Goal: Find contact information: Find contact information

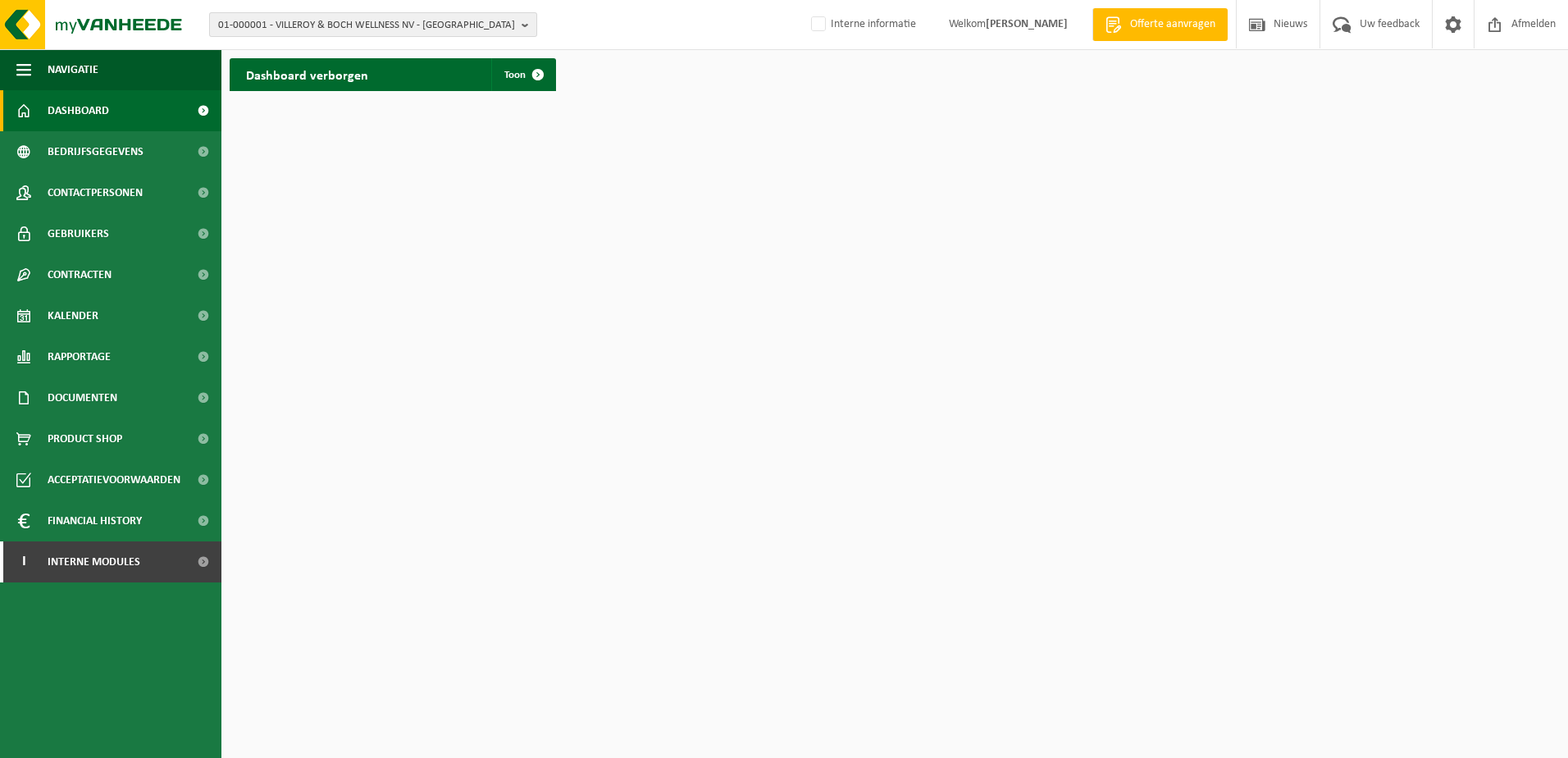
click at [527, 25] on b "button" at bounding box center [529, 25] width 15 height 23
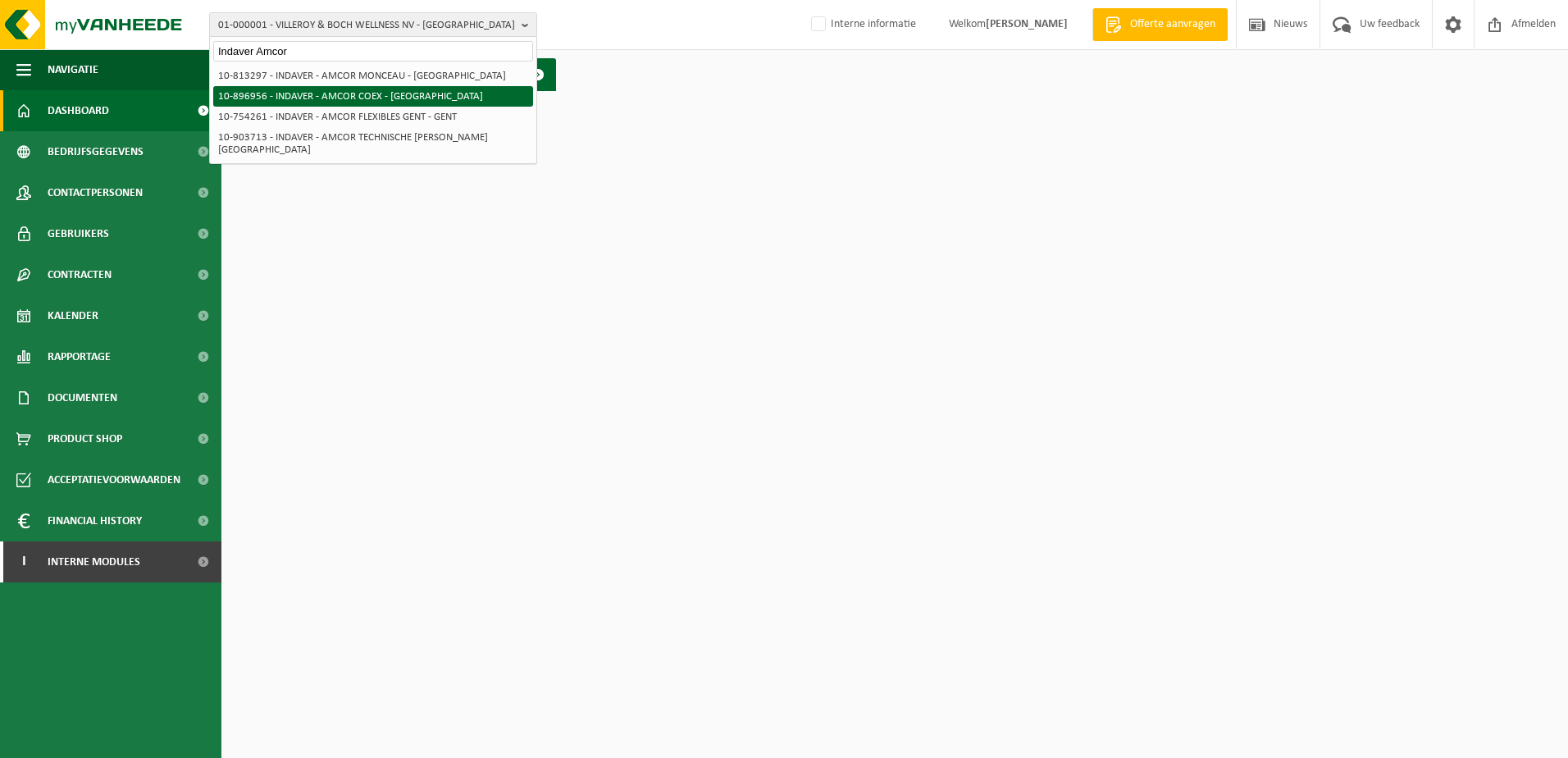
type input "Indaver Amcor"
click at [352, 98] on li "10-896956 - INDAVER - AMCOR COEX - [GEOGRAPHIC_DATA]" at bounding box center [373, 96] width 320 height 21
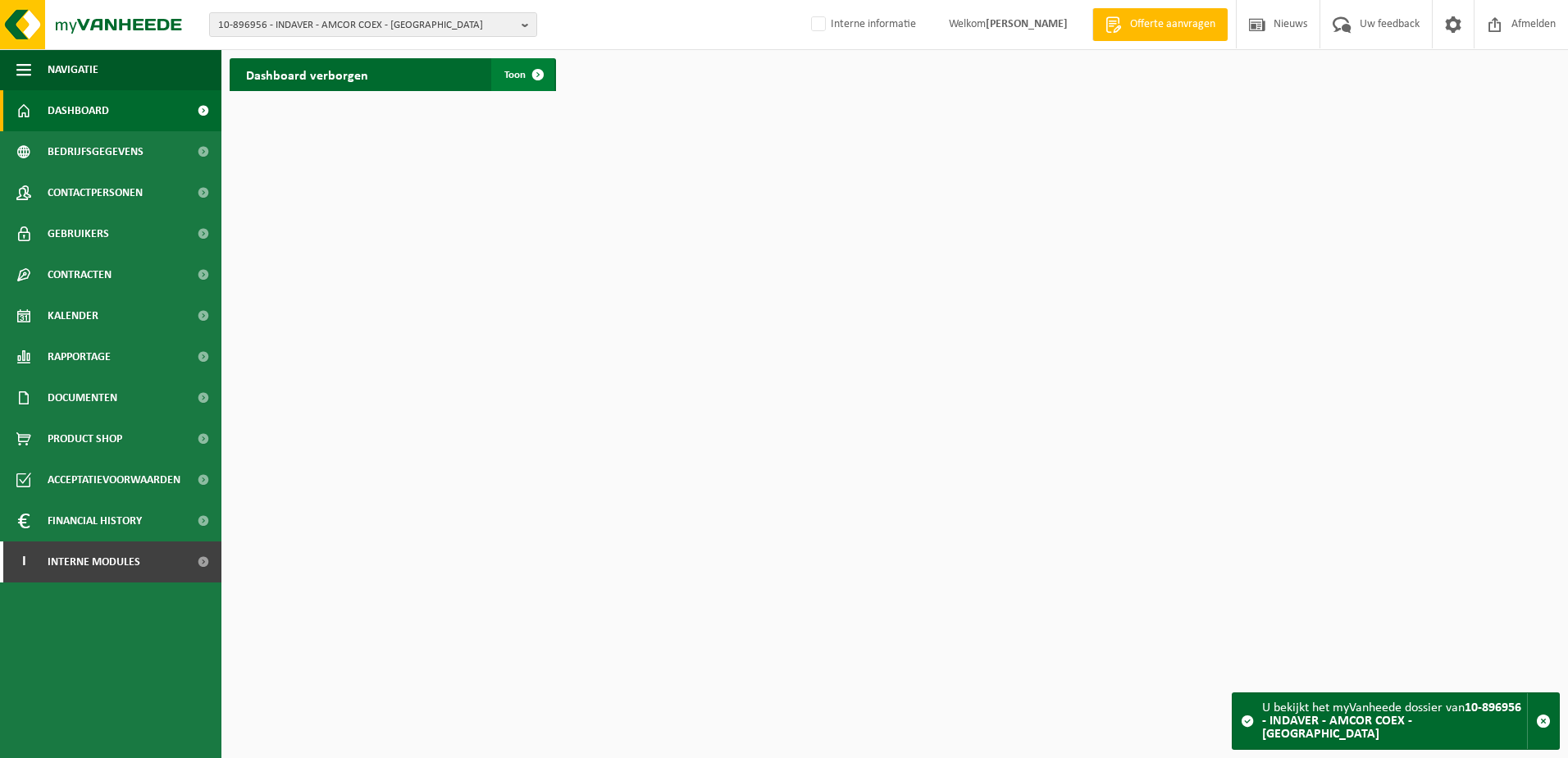
click at [539, 71] on span at bounding box center [538, 75] width 33 height 33
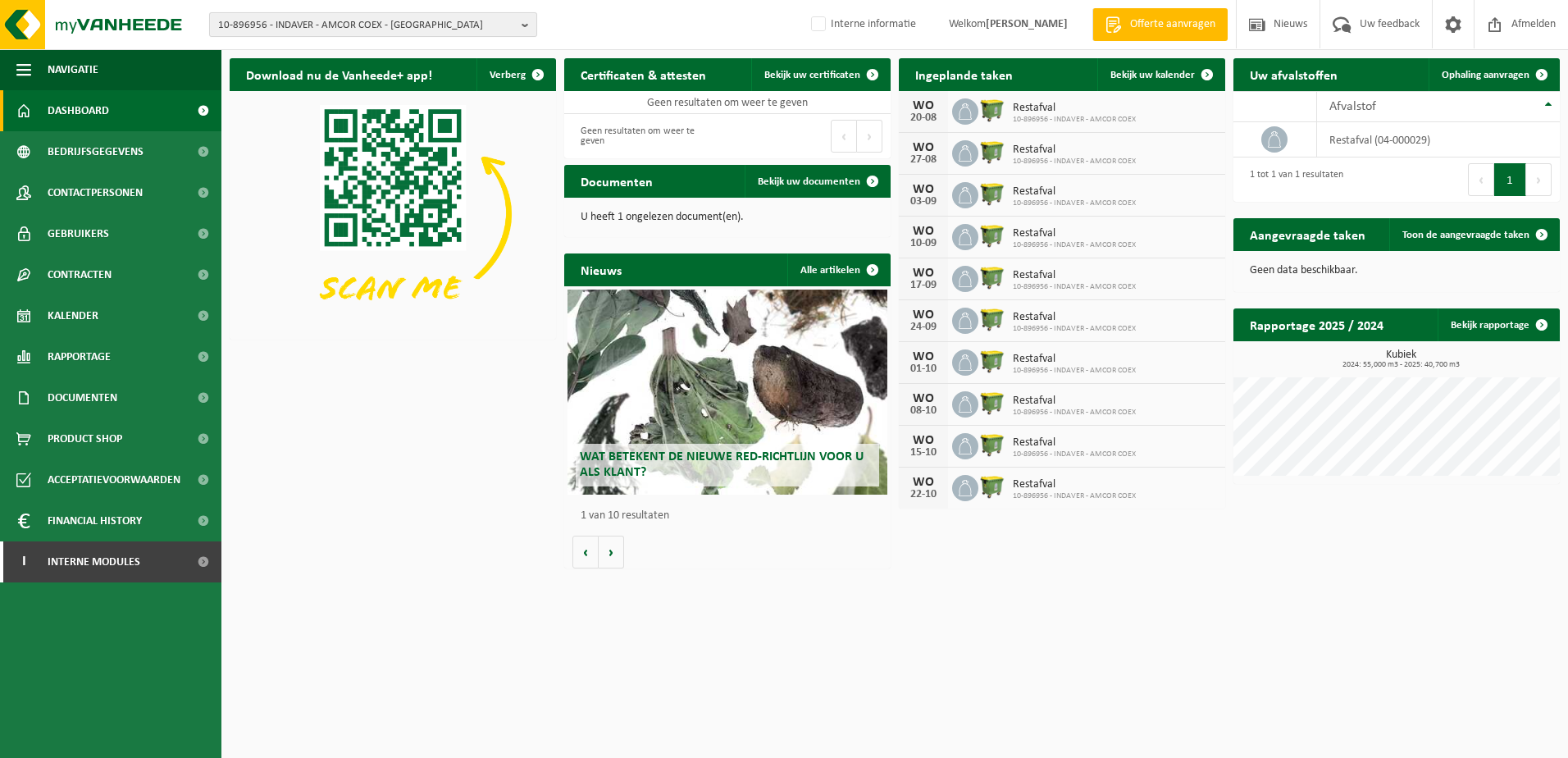
click at [525, 23] on b "button" at bounding box center [529, 25] width 15 height 23
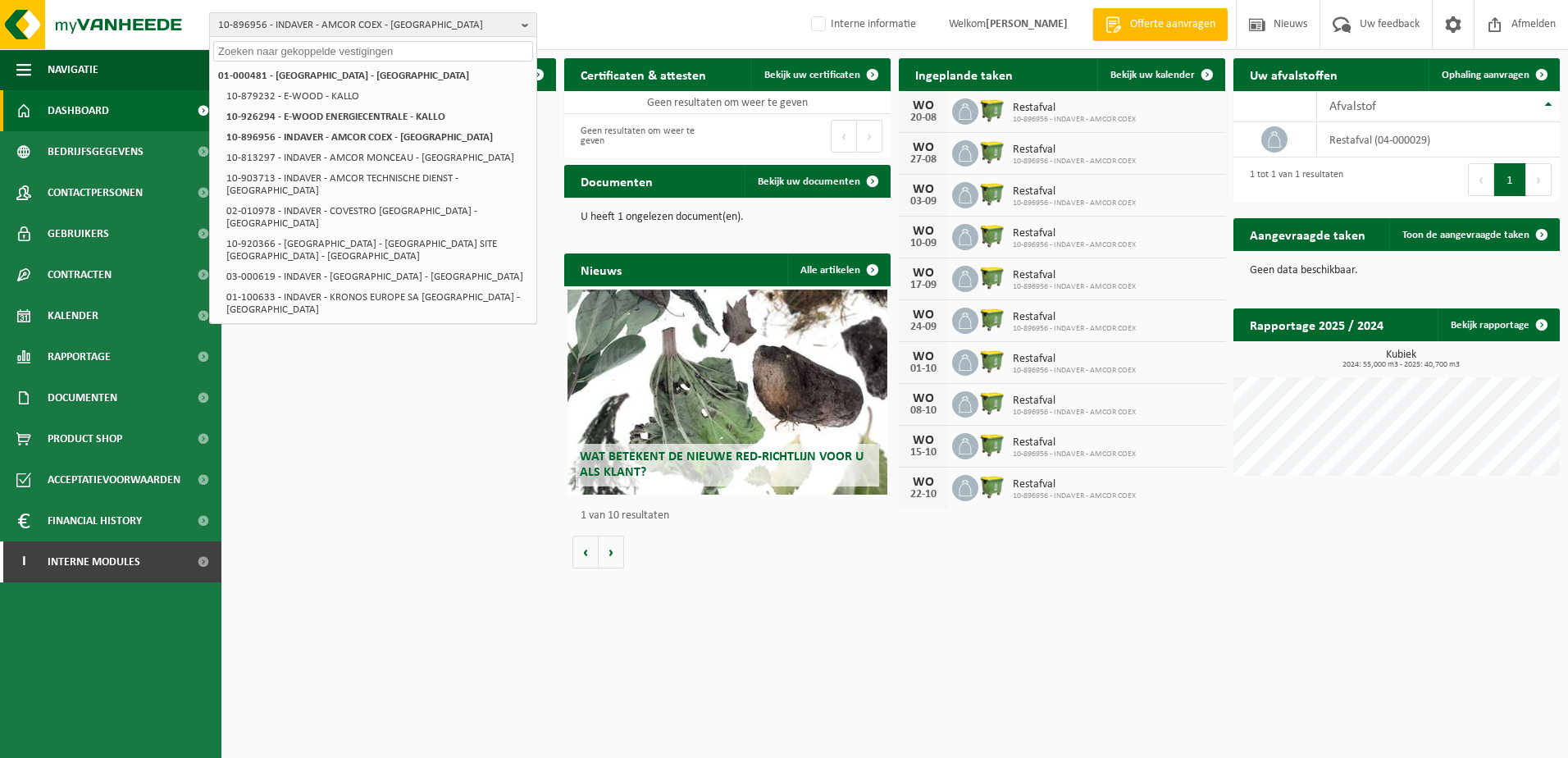
click at [417, 27] on span "10-896956 - INDAVER - AMCOR COEX - [GEOGRAPHIC_DATA]" at bounding box center [366, 26] width 296 height 25
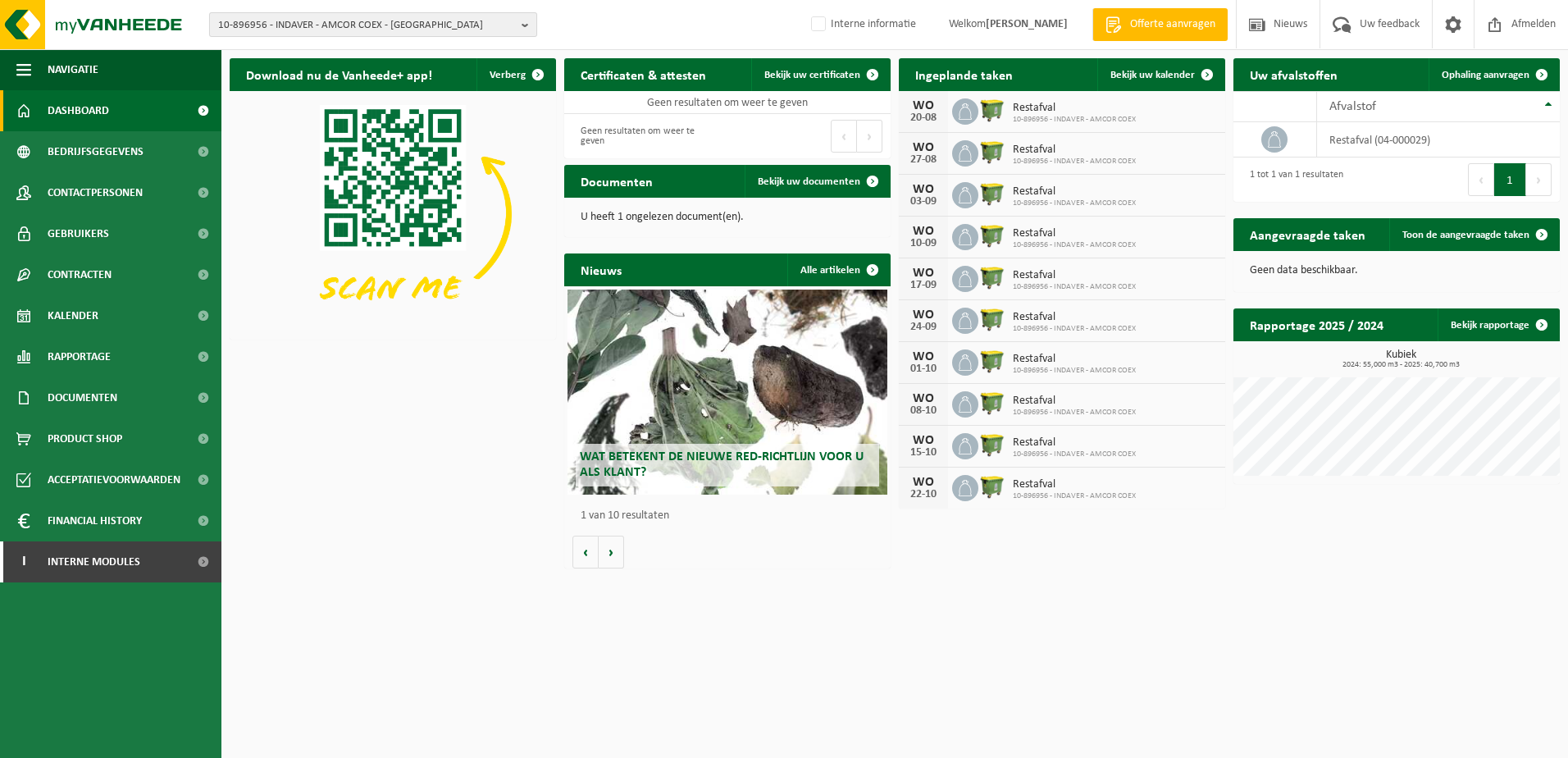
drag, startPoint x: 265, startPoint y: 24, endPoint x: 245, endPoint y: 24, distance: 20.0
click at [245, 24] on span "10-896956 - INDAVER - AMCOR COEX - [GEOGRAPHIC_DATA]" at bounding box center [366, 26] width 296 height 25
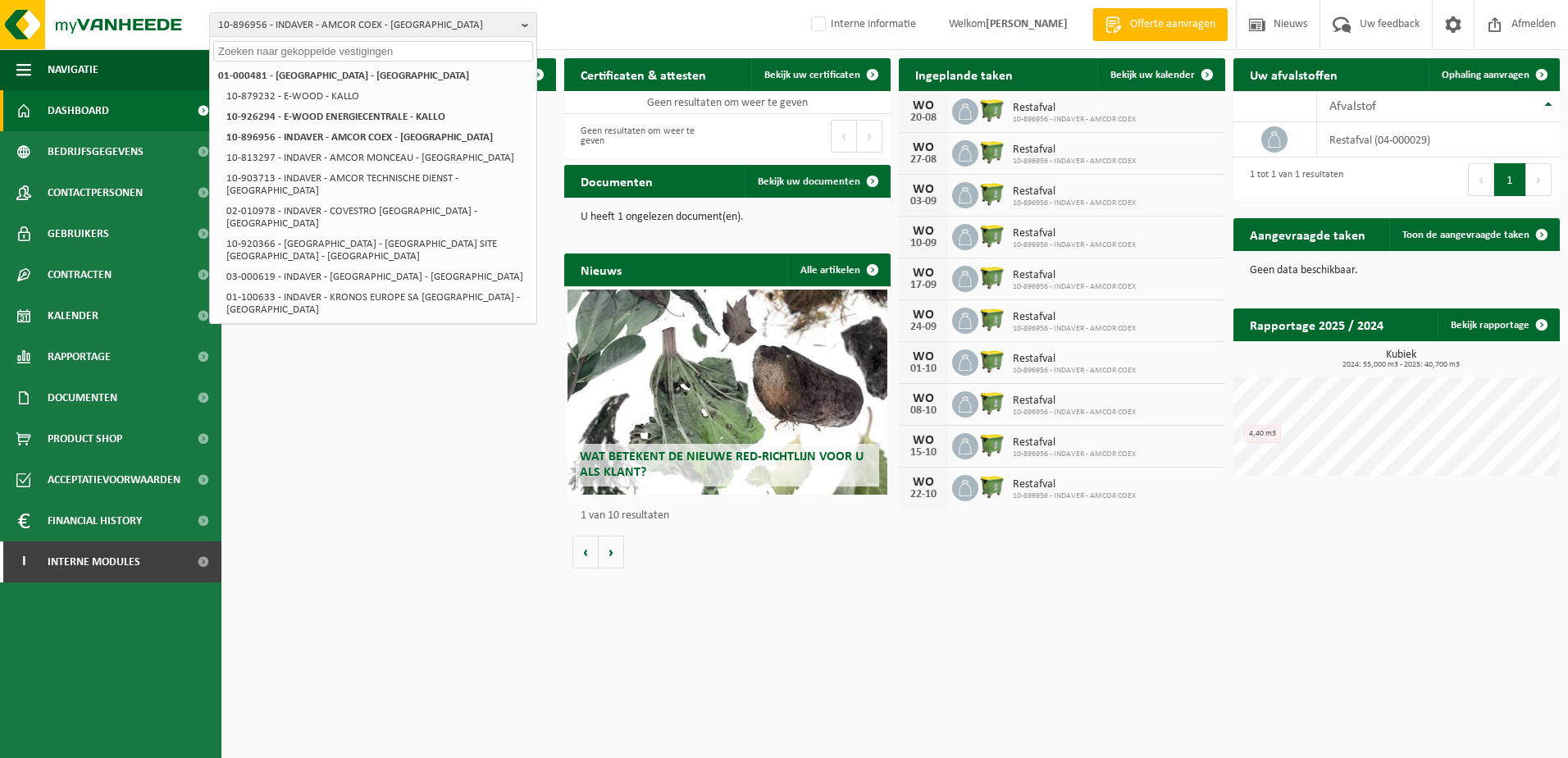
click at [334, 486] on div "Download nu de Vanheede+ app! Verberg Certificaten & attesten Bekijk uw certifi…" at bounding box center [894, 313] width 1338 height 526
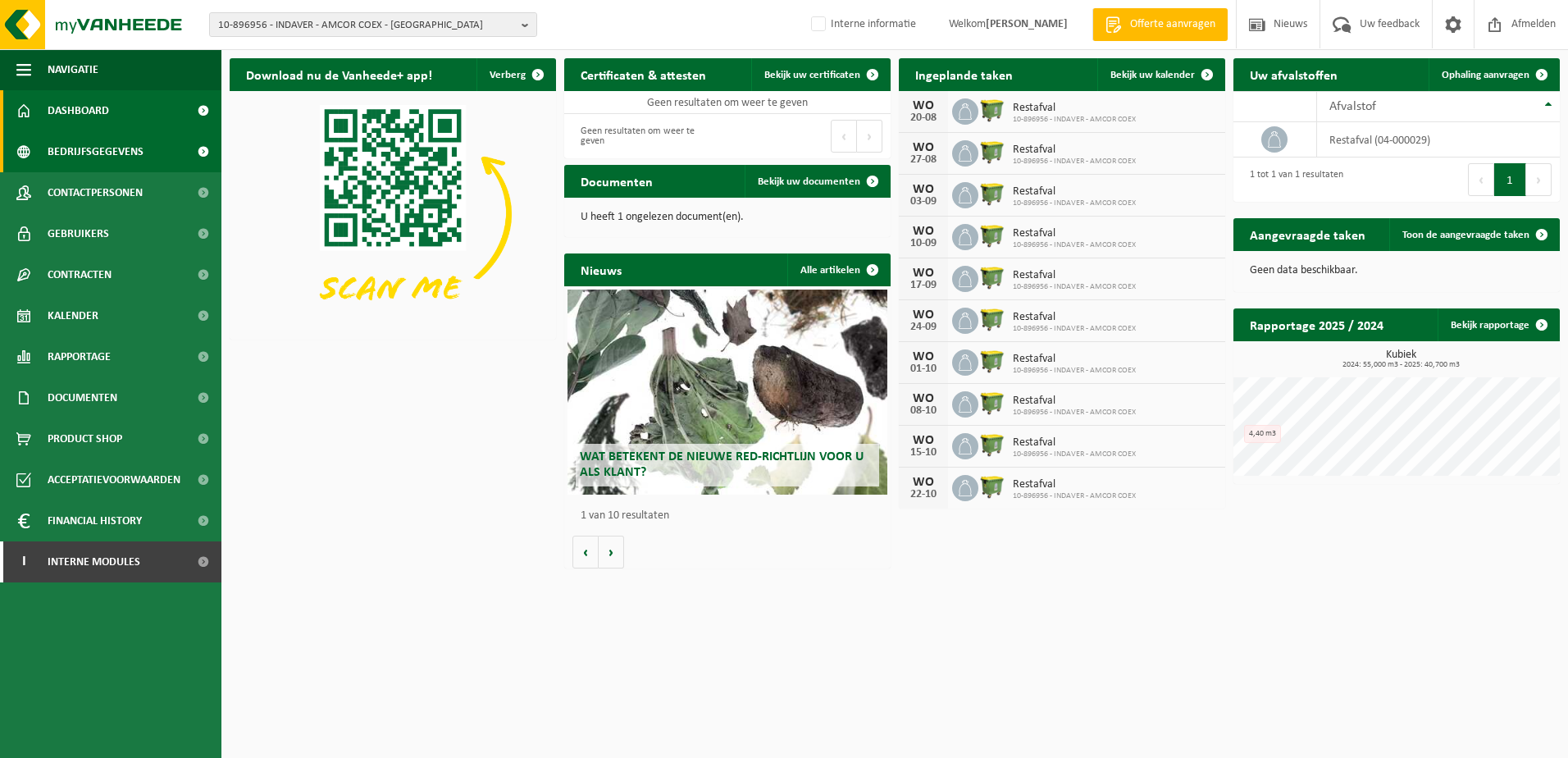
click at [102, 153] on span "Bedrijfsgegevens" at bounding box center [96, 152] width 96 height 41
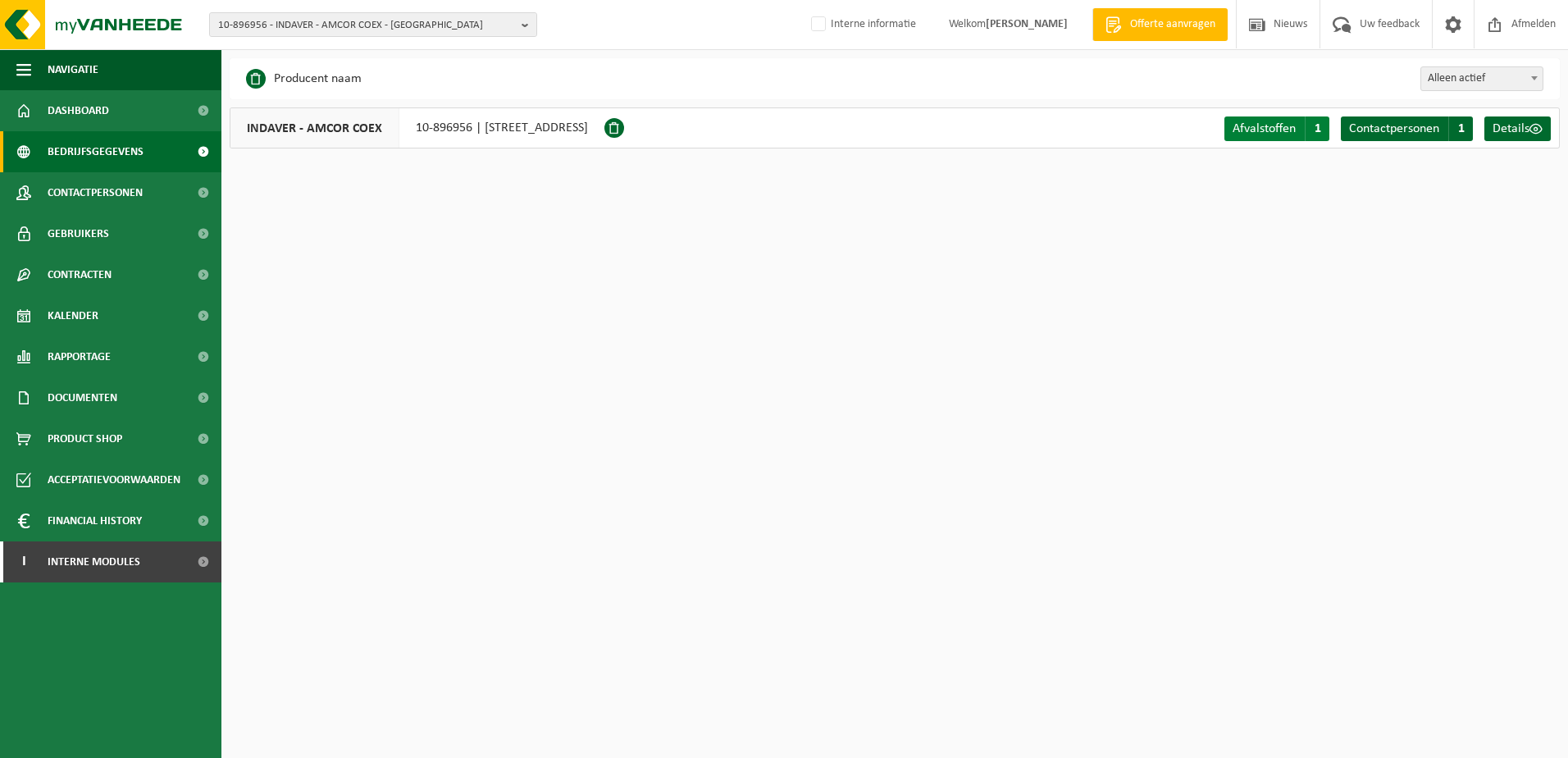
click at [1295, 127] on span "Afvalstoffen" at bounding box center [1264, 129] width 63 height 13
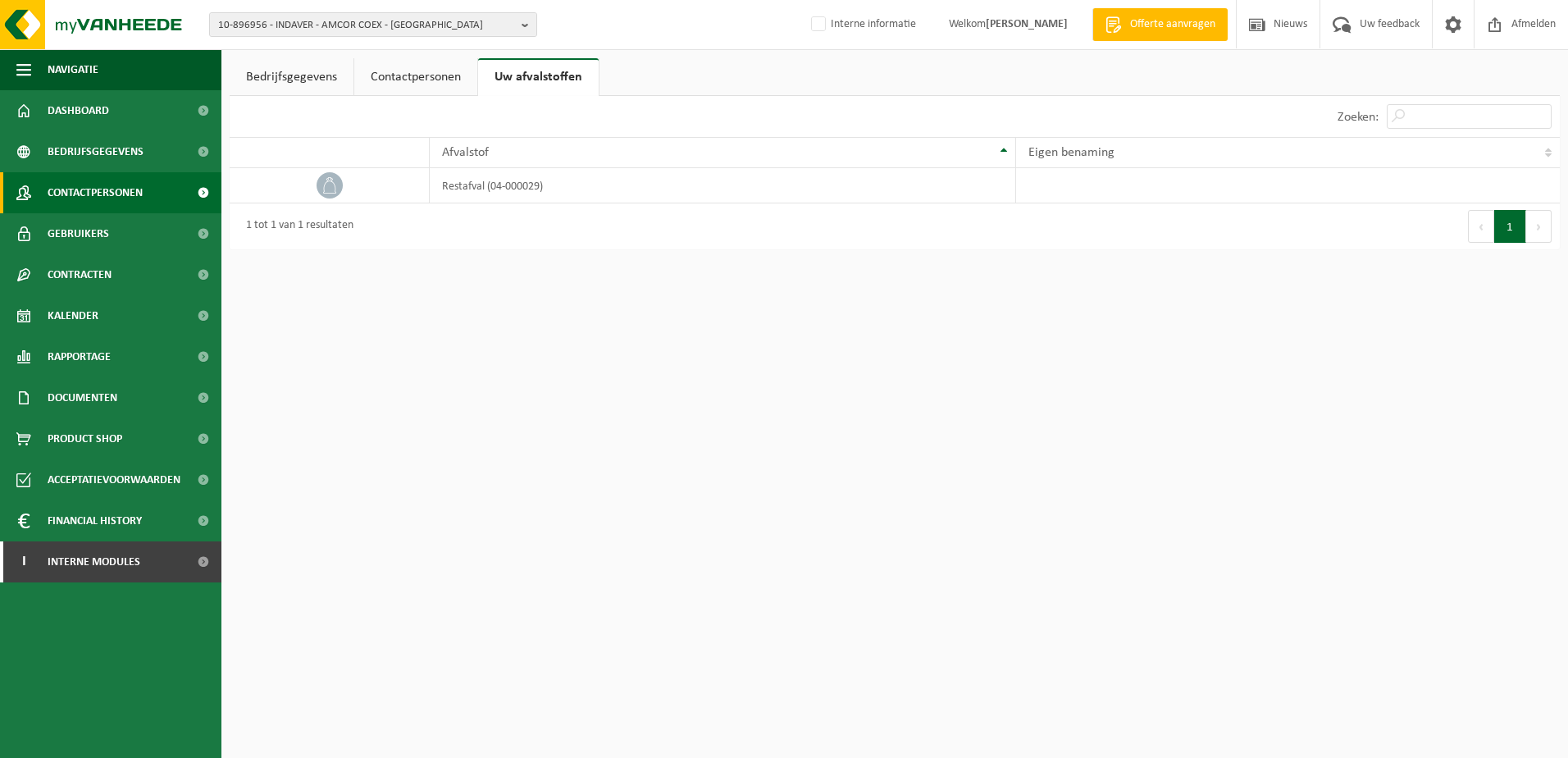
click at [74, 191] on span "Contactpersonen" at bounding box center [96, 193] width 96 height 41
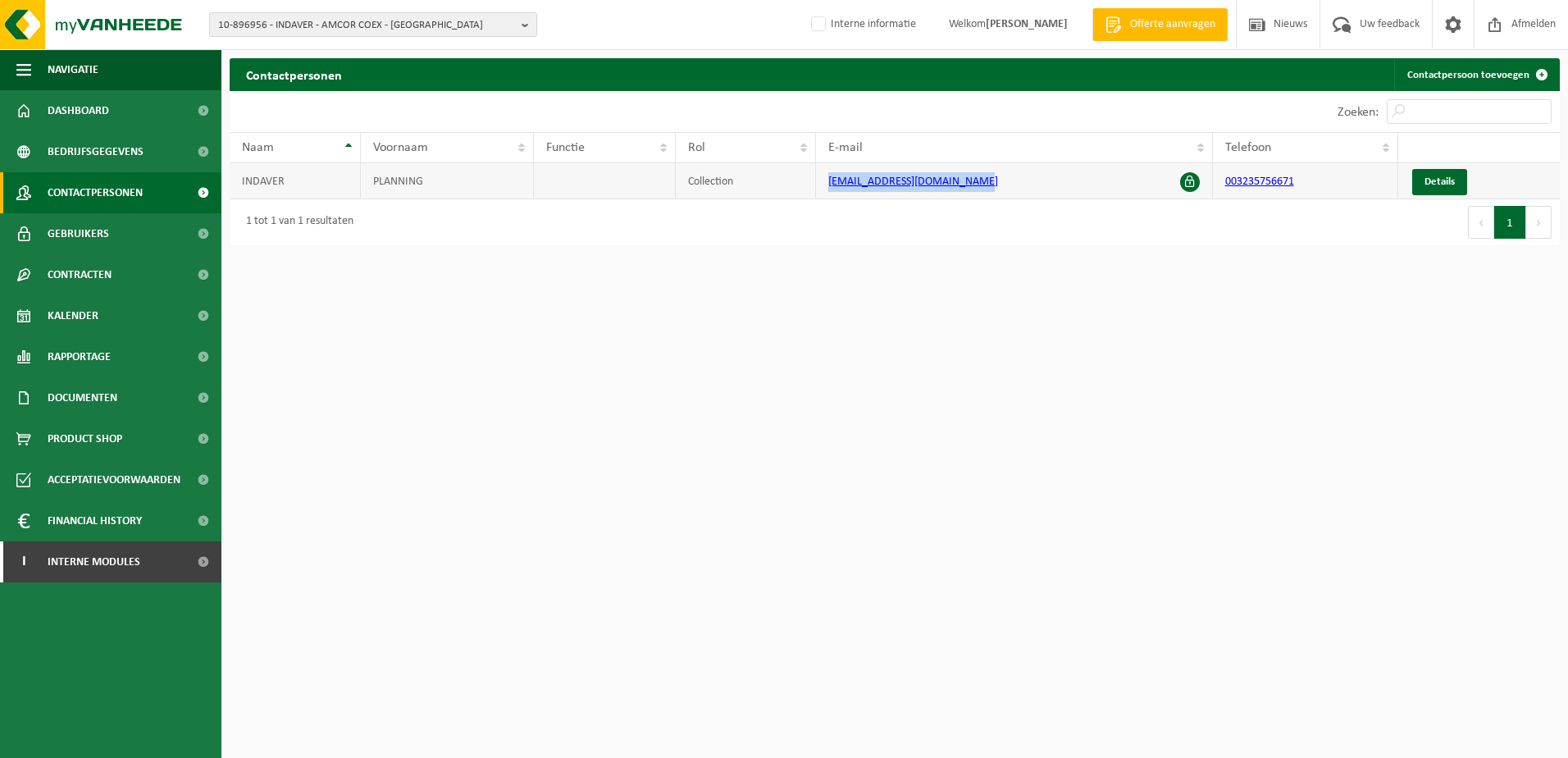
drag, startPoint x: 985, startPoint y: 183, endPoint x: 827, endPoint y: 181, distance: 158.0
click at [827, 181] on td "[EMAIL_ADDRESS][DOMAIN_NAME]" at bounding box center [1015, 181] width 397 height 36
copy link "ordermanagement@indaver.com"
click at [116, 150] on span "Bedrijfsgegevens" at bounding box center [96, 152] width 96 height 41
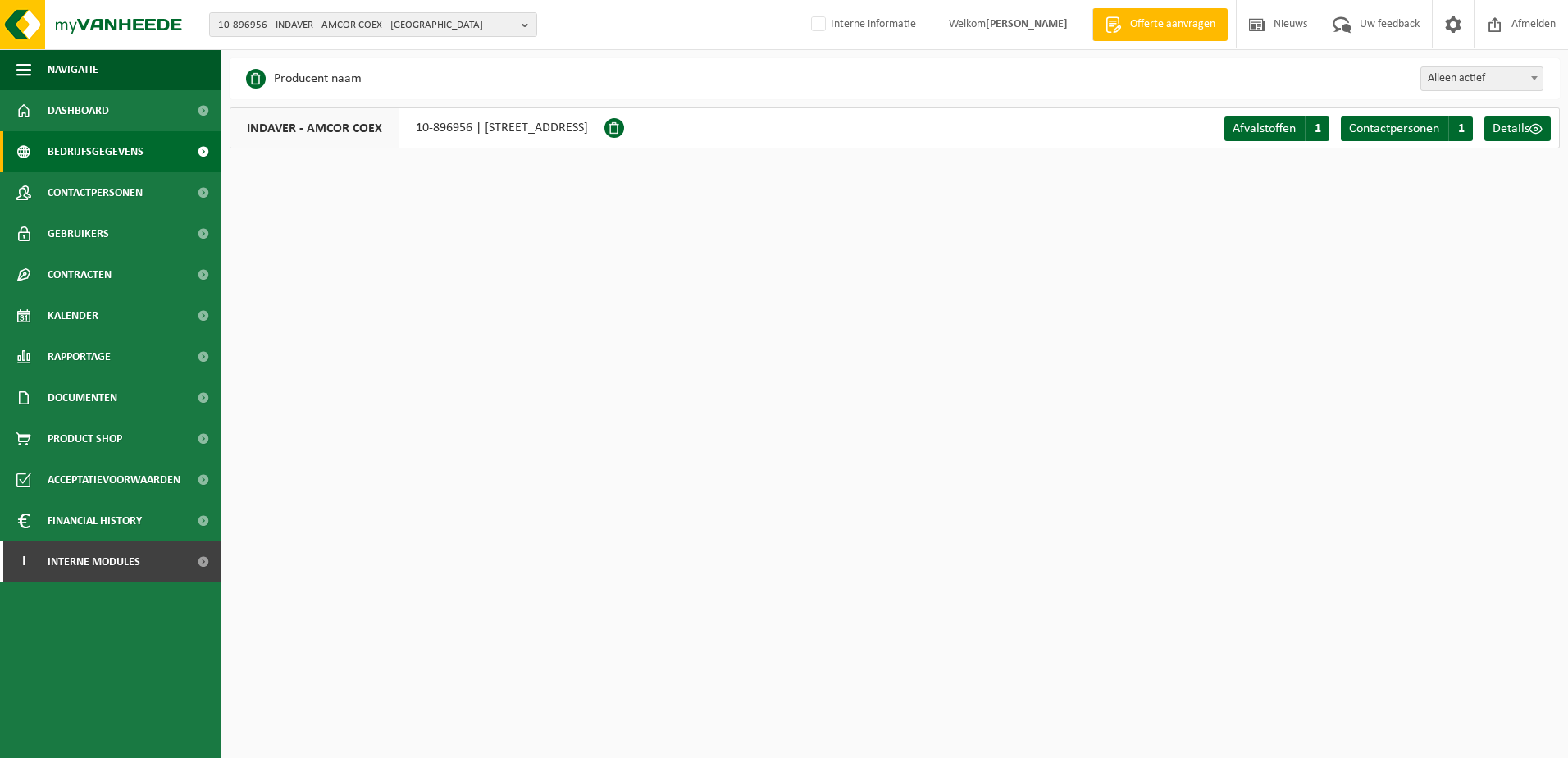
drag, startPoint x: 734, startPoint y: 128, endPoint x: 484, endPoint y: 131, distance: 250.0
click at [484, 131] on div "INDAVER - AMCOR COEX 10-896956 | [STREET_ADDRESS]" at bounding box center [417, 128] width 375 height 41
copy div "[STREET_ADDRESS]"
